Goal: Find contact information: Find contact information

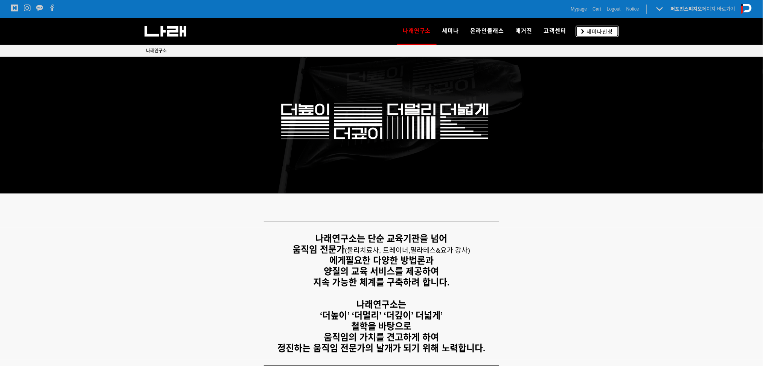
click at [614, 26] on link "세미나신청" at bounding box center [597, 31] width 43 height 11
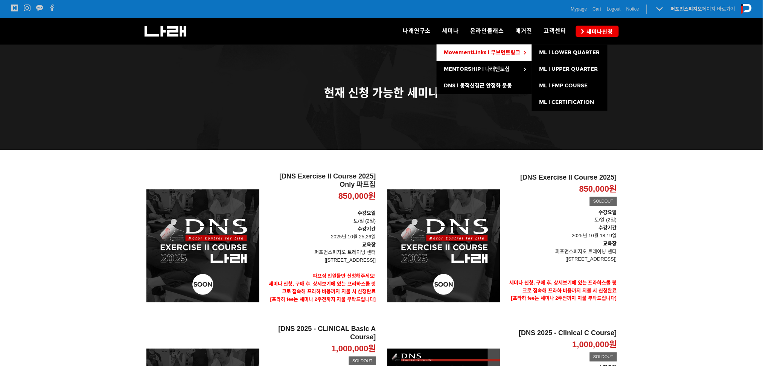
click at [508, 58] on link "MovementLinks l 무브먼트링크" at bounding box center [484, 52] width 95 height 17
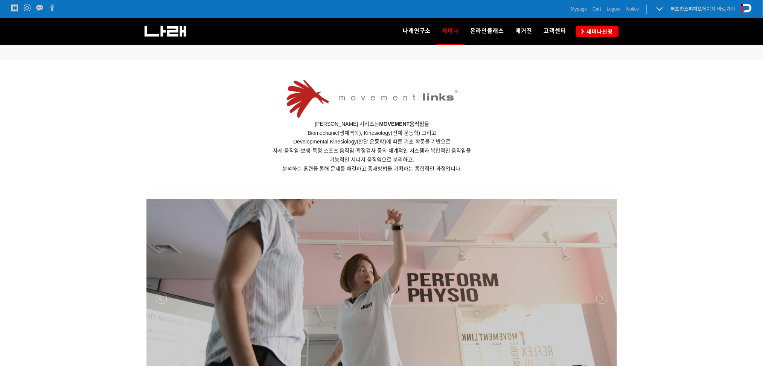
scroll to position [432, 0]
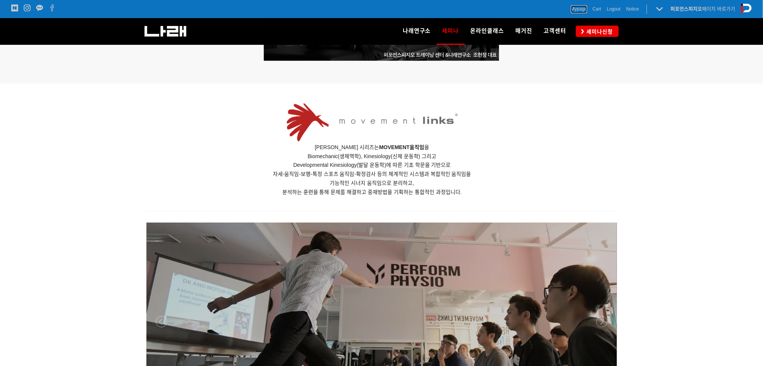
click at [580, 6] on span "Mypage" at bounding box center [579, 9] width 16 height 8
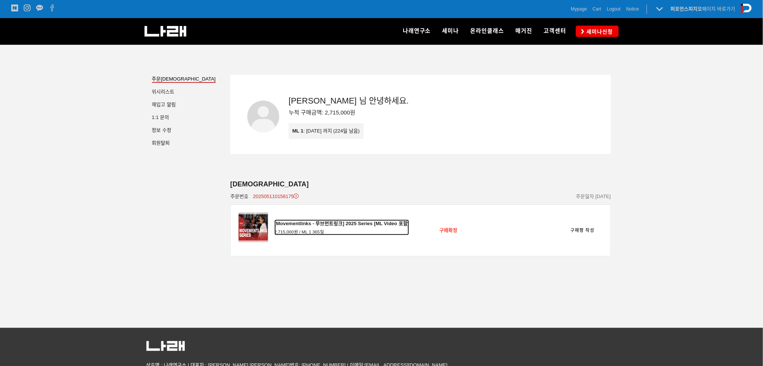
click at [316, 223] on div "[Movementlinks - 무브먼트링크] 2025 Series [ML Video 포함]" at bounding box center [342, 224] width 135 height 8
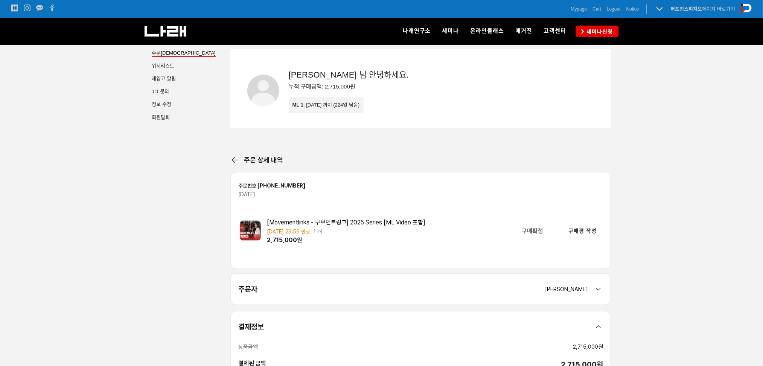
scroll to position [50, 0]
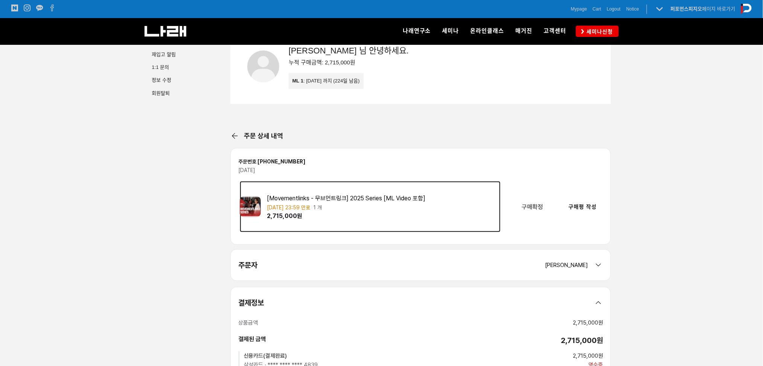
click at [369, 201] on div "[Movementlinks - 무브먼트링크] 2025 Series [ML Video 포함]" at bounding box center [384, 198] width 234 height 8
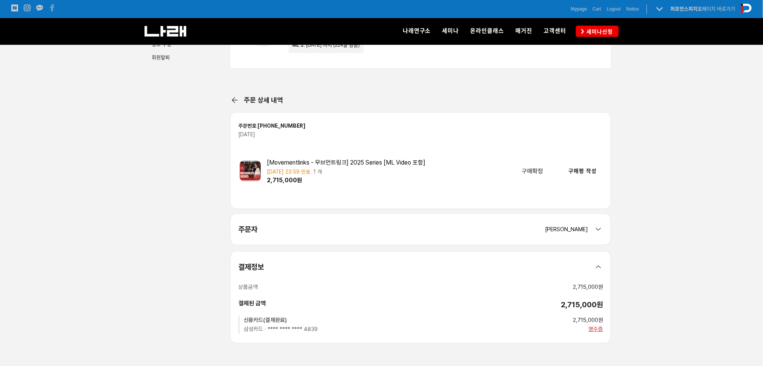
scroll to position [68, 0]
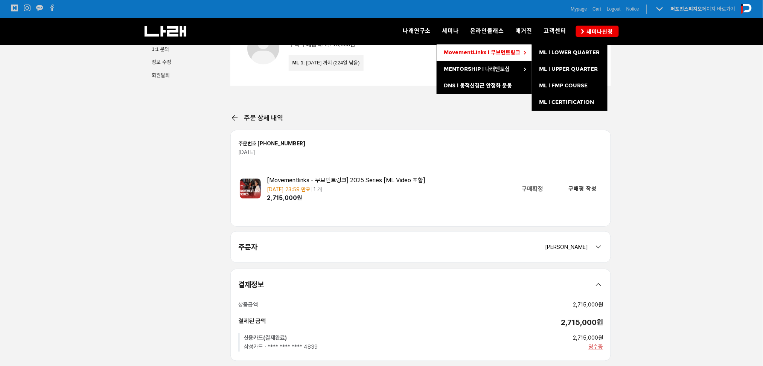
click at [507, 53] on span "MovementLinks l 무브먼트링크" at bounding box center [482, 52] width 76 height 6
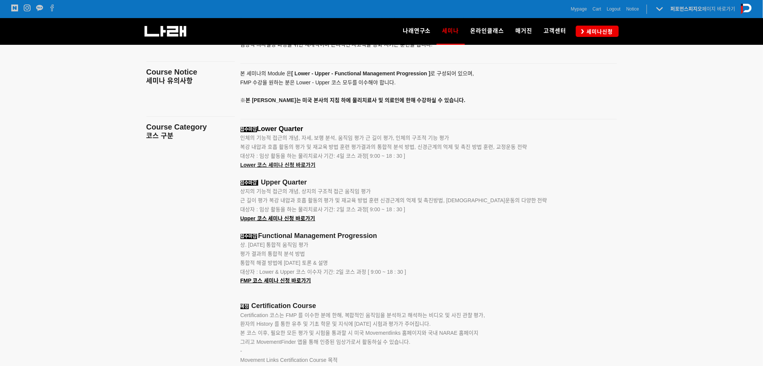
scroll to position [884, 0]
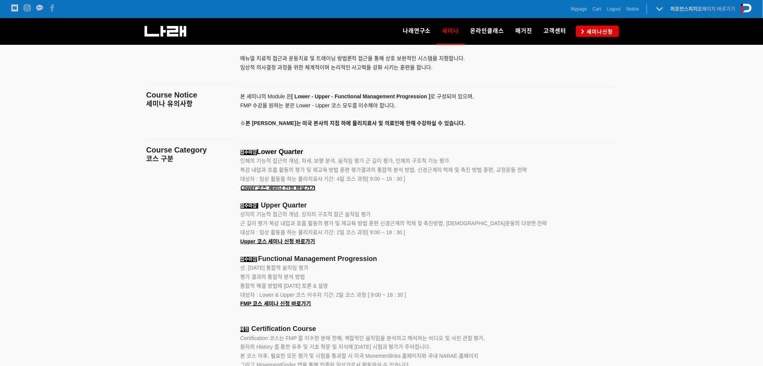
click at [279, 188] on span "Lower 코스 세미나 신청 바로가기" at bounding box center [278, 188] width 75 height 6
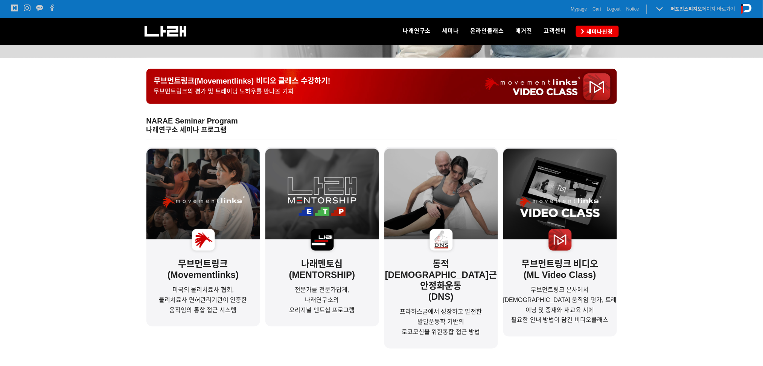
scroll to position [151, 0]
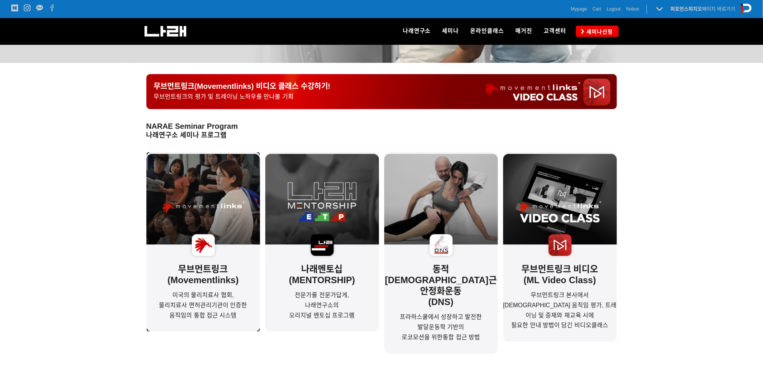
click at [195, 199] on img at bounding box center [204, 208] width 114 height 108
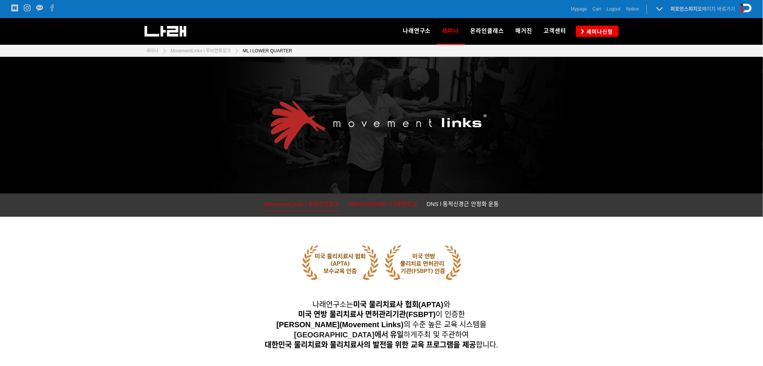
click at [386, 208] on link "MENTORSHIP l 나래멘토십" at bounding box center [383, 205] width 68 height 12
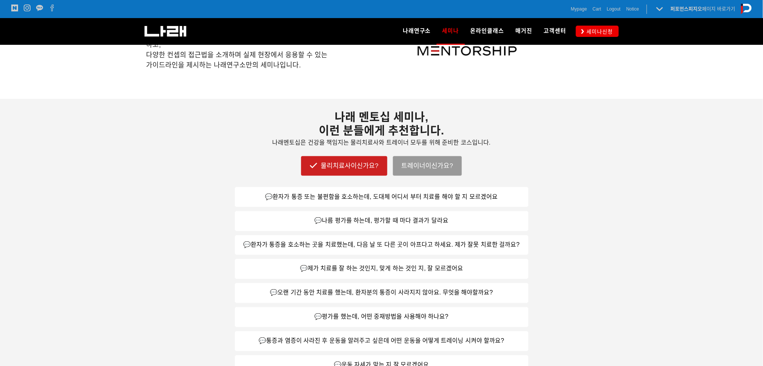
scroll to position [251, 0]
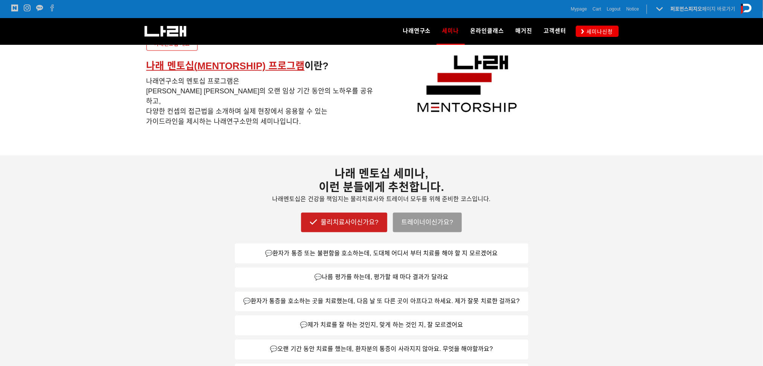
click at [354, 228] on link "물리치료사이신가요?" at bounding box center [344, 223] width 86 height 20
click at [342, 226] on link "물리치료사이신가요?" at bounding box center [344, 223] width 86 height 20
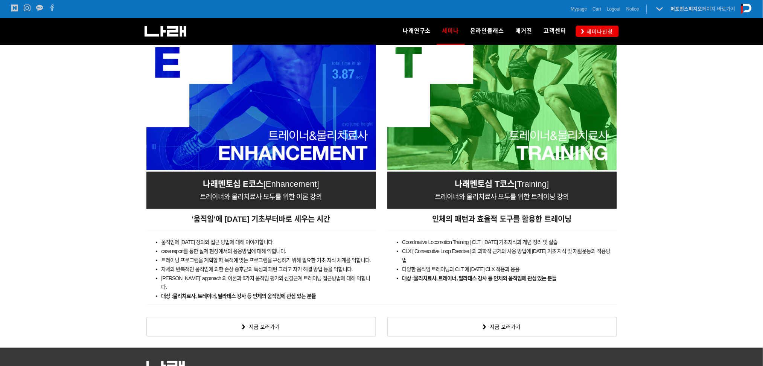
scroll to position [1188, 0]
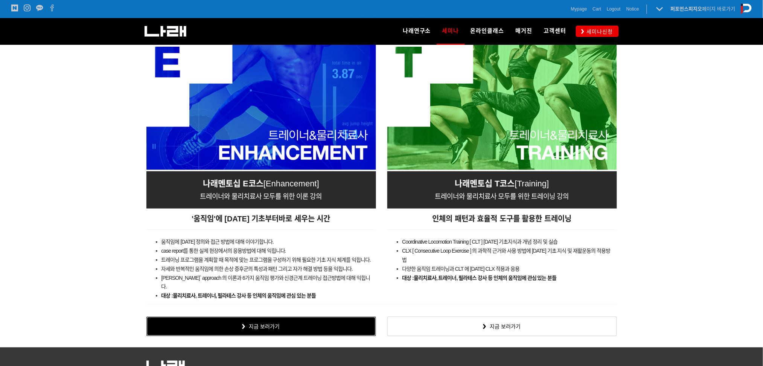
click at [271, 317] on link "지금 보러가기" at bounding box center [262, 327] width 230 height 20
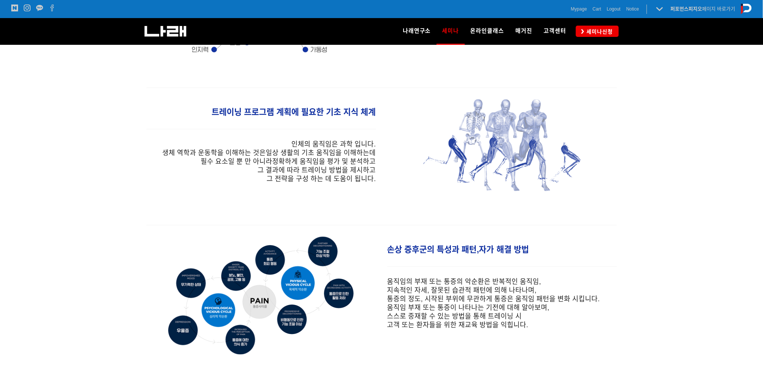
scroll to position [301, 0]
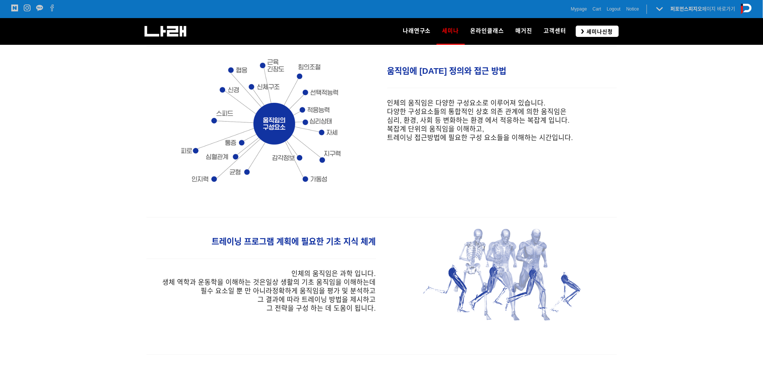
click at [588, 32] on span "세미나신청" at bounding box center [599, 32] width 29 height 8
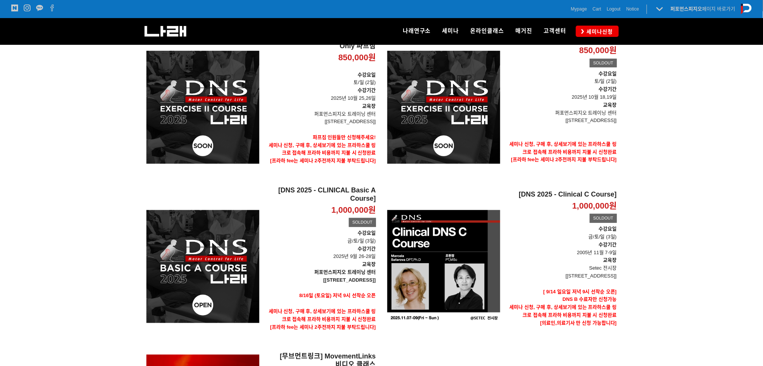
scroll to position [99, 0]
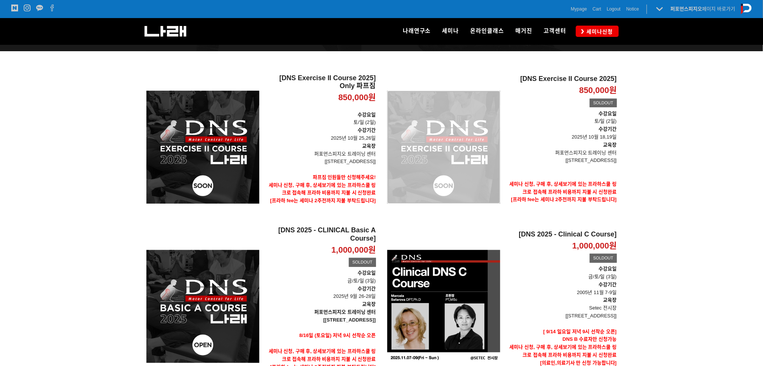
click at [429, 153] on div "[DNS Exercise II Course 2025] 850,000원 TIME SALE SOLDOUT" at bounding box center [444, 147] width 113 height 147
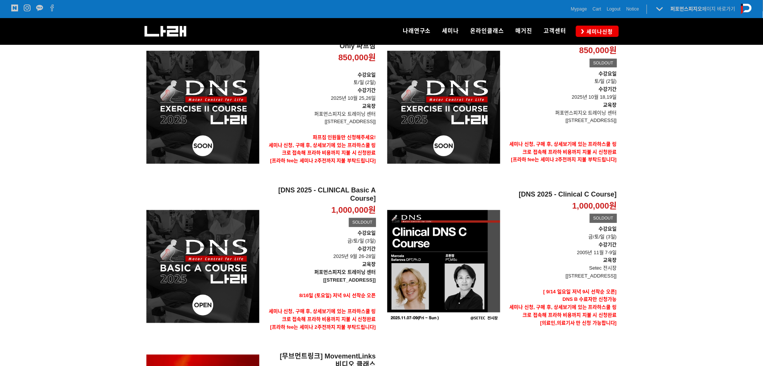
scroll to position [143, 0]
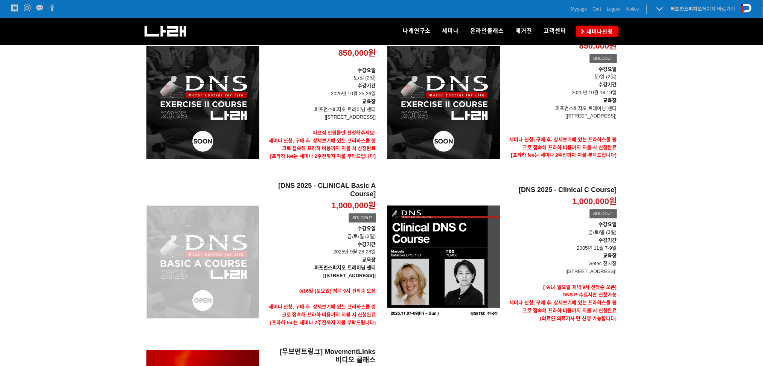
click at [220, 266] on div "[DNS 2025 - CLINICAL Basic A Course] 1,000,000원 TIME SALE SOLDOUT" at bounding box center [203, 262] width 113 height 160
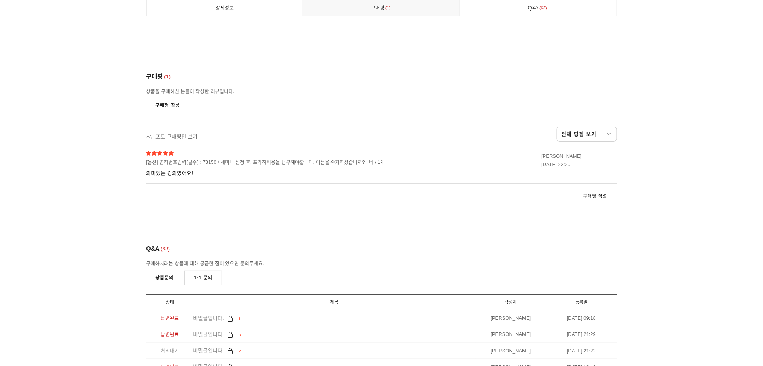
scroll to position [4193, 0]
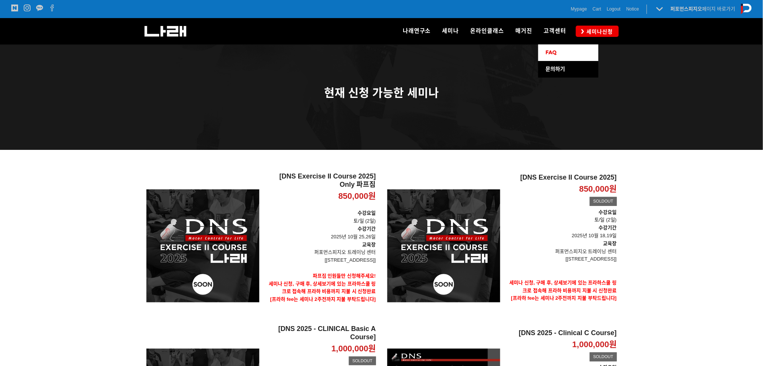
click at [560, 55] on link "FAQ" at bounding box center [569, 52] width 60 height 17
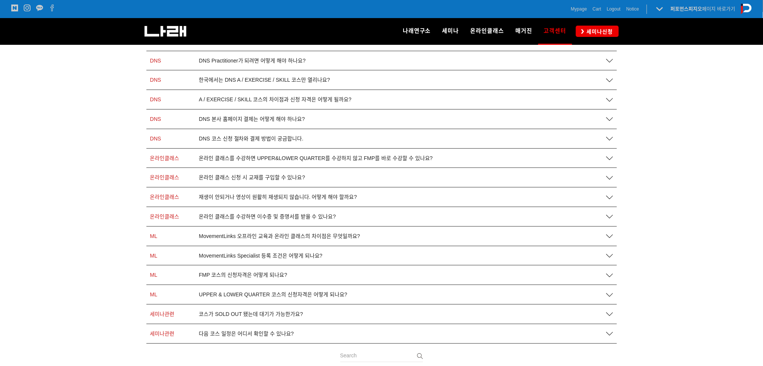
scroll to position [151, 0]
click at [269, 255] on span "MovementLinks Specialist 등록 조건은 어떻게 되나요?" at bounding box center [261, 255] width 124 height 6
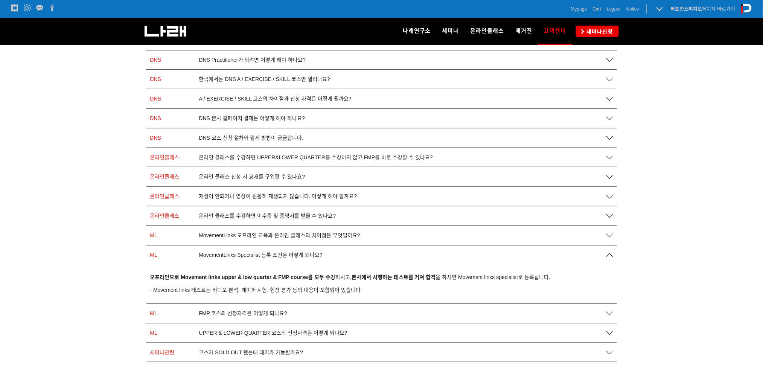
click at [260, 310] on div "ML FMP 코스의 신청자격은 어떻게 되나요?" at bounding box center [382, 313] width 471 height 19
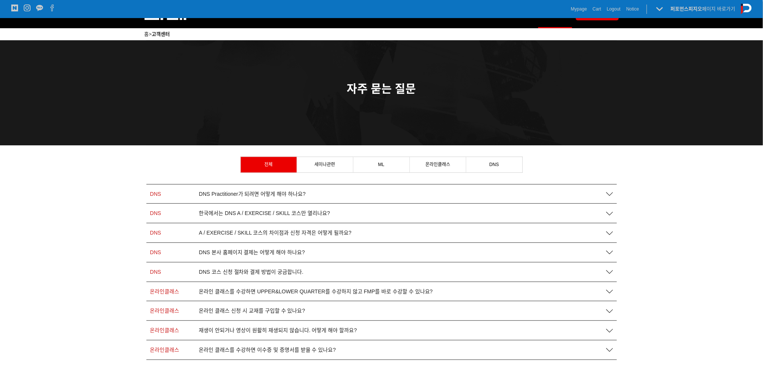
scroll to position [0, 0]
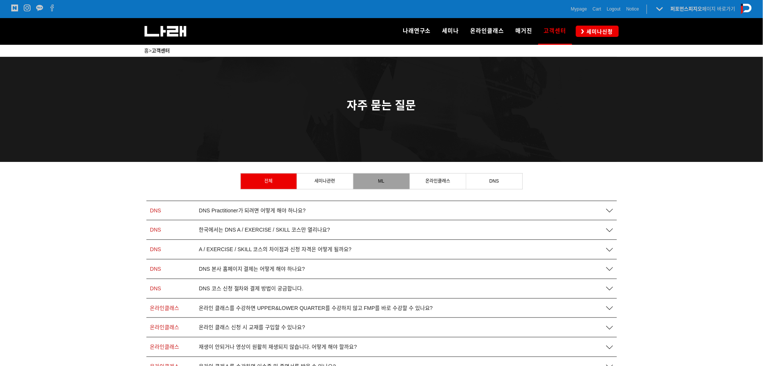
click at [387, 180] on link "ML" at bounding box center [382, 181] width 56 height 15
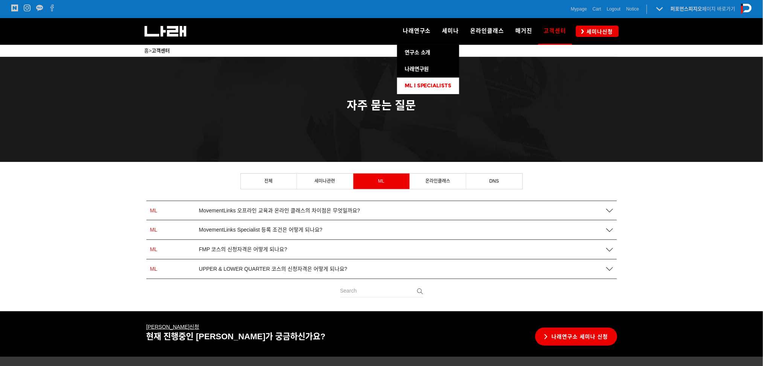
click at [418, 86] on span "ML l SPECIALISTS" at bounding box center [428, 85] width 47 height 6
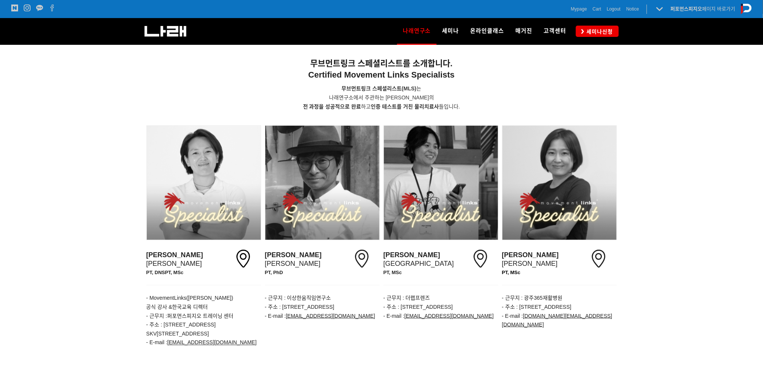
scroll to position [151, 0]
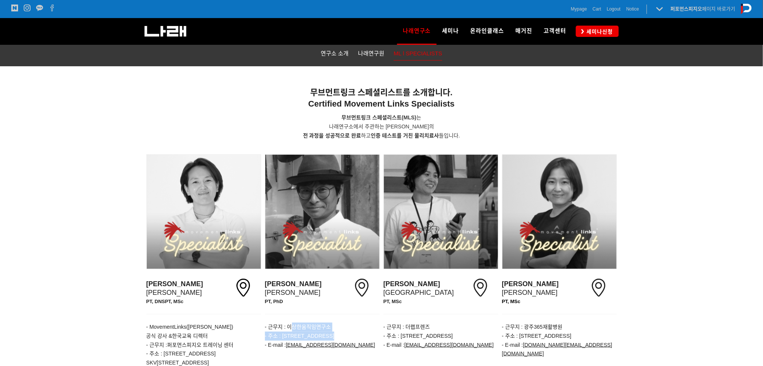
drag, startPoint x: 291, startPoint y: 319, endPoint x: 380, endPoint y: 331, distance: 89.3
click at [380, 331] on p "- 근무지 : 이상한움직임연구소 - 주소 : 광주광역시 동구 장동로 5-5 - E-mail : moonkyu.e@gmail.com" at bounding box center [322, 336] width 115 height 27
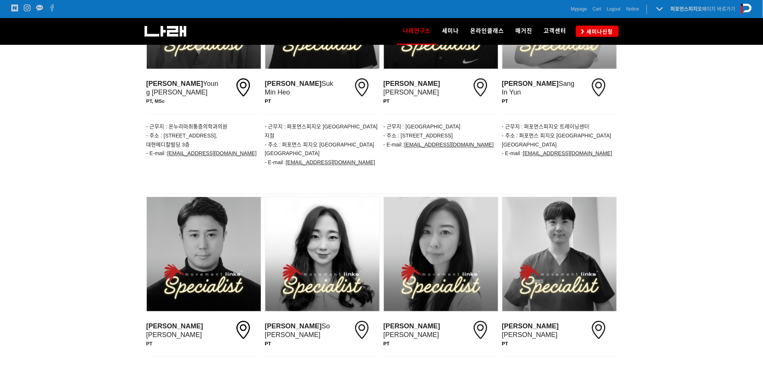
scroll to position [653, 0]
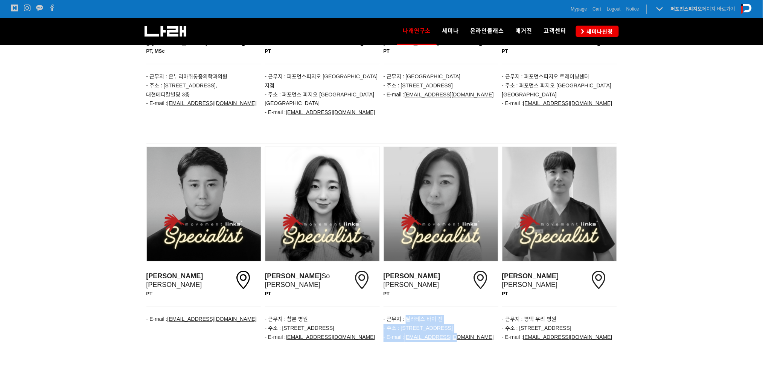
drag, startPoint x: 408, startPoint y: 286, endPoint x: 477, endPoint y: 309, distance: 73.0
click at [477, 315] on p "- 근무지 : 필라테스 바이 진 - 주소 : 경기 용인시 수지구 만현로 92 아이티 프라자 3층 302호 - E-mail : entia03@n…" at bounding box center [441, 328] width 115 height 27
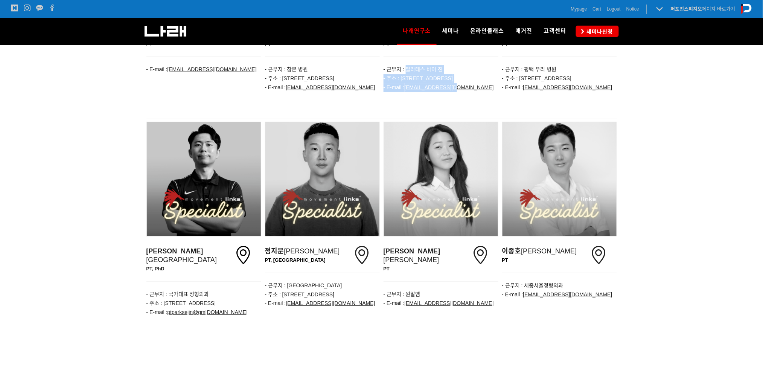
scroll to position [904, 0]
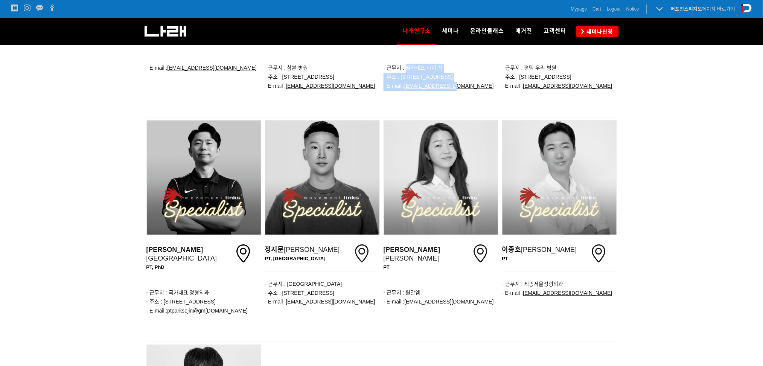
drag, startPoint x: 296, startPoint y: 260, endPoint x: 350, endPoint y: 266, distance: 53.8
click at [350, 280] on p "- 근무지 : 대전 청춘병원 - 주소 : 대전광역시 중구 대종로 608 (선화동) - E-mail : jjm1825@naver.com" at bounding box center [322, 293] width 115 height 27
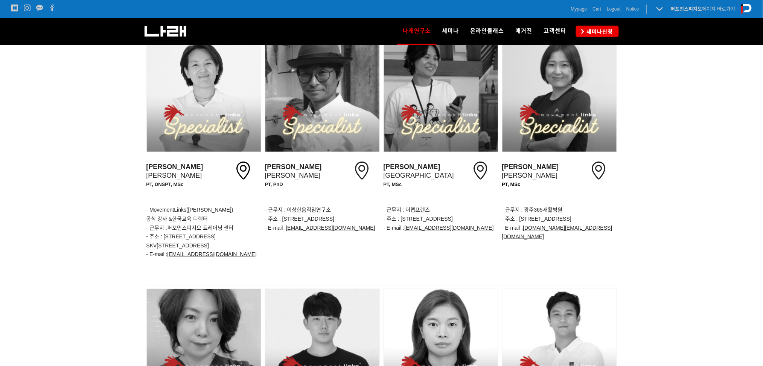
scroll to position [201, 0]
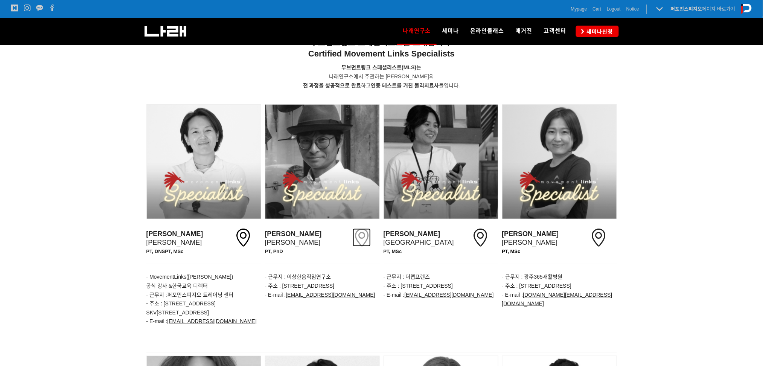
click at [359, 235] on icon at bounding box center [362, 238] width 18 height 18
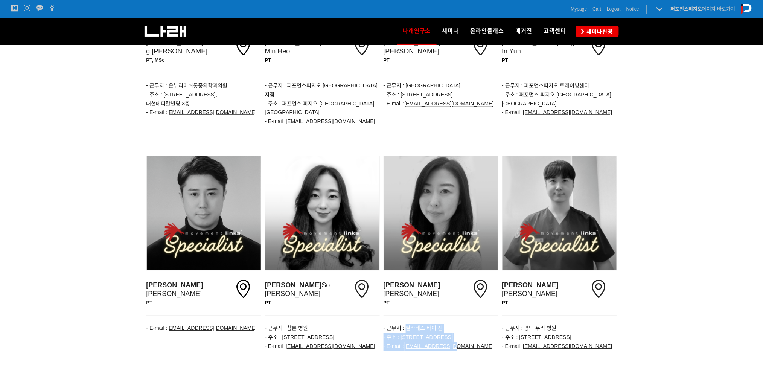
scroll to position [653, 0]
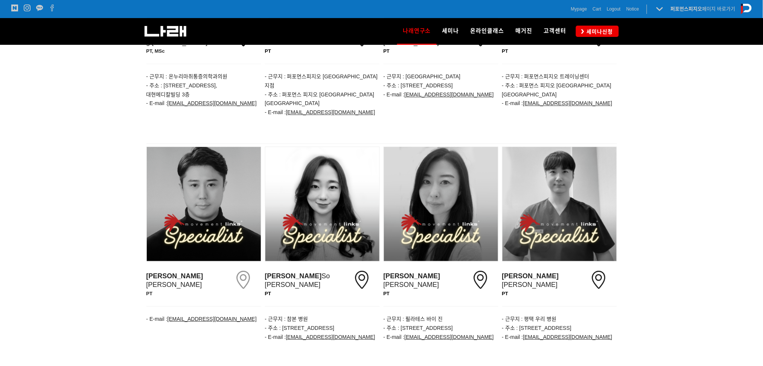
click at [243, 271] on icon at bounding box center [243, 280] width 18 height 18
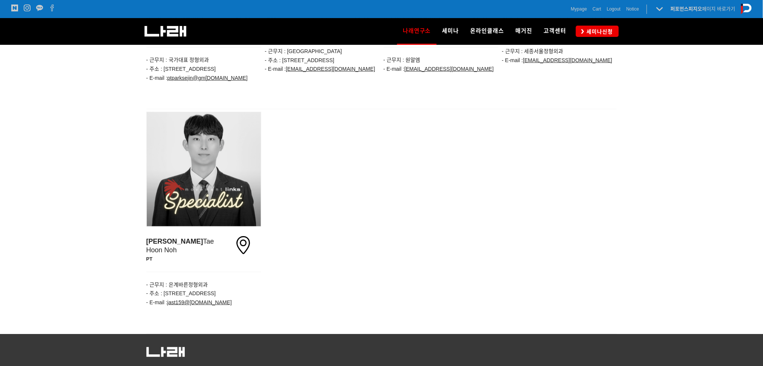
scroll to position [1140, 0]
